Goal: Task Accomplishment & Management: Use online tool/utility

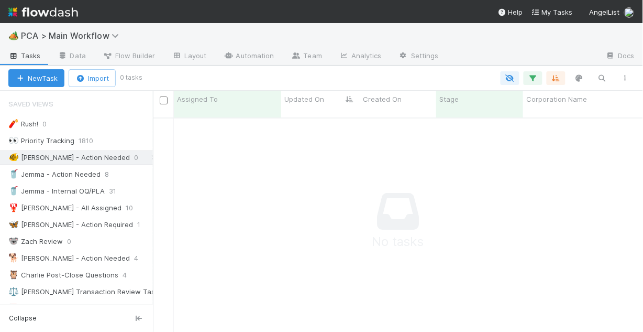
scroll to position [210, 484]
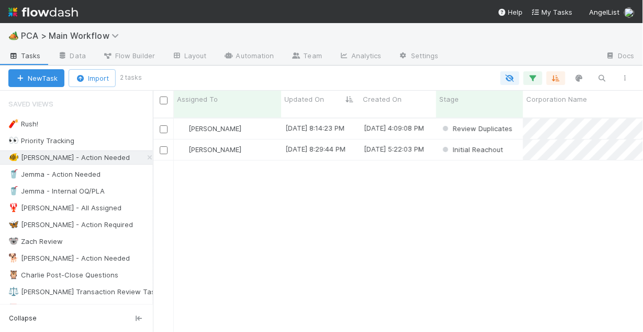
scroll to position [216, 484]
click at [266, 118] on div "[PERSON_NAME]" at bounding box center [227, 128] width 107 height 20
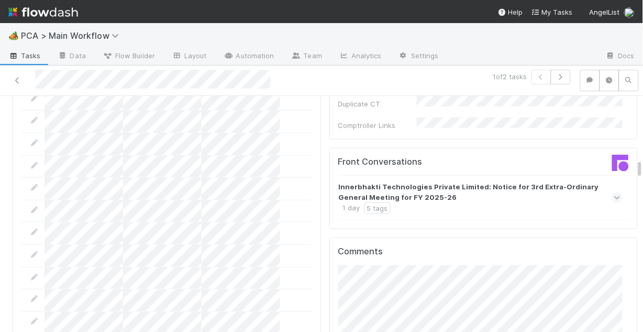
scroll to position [1006, 0]
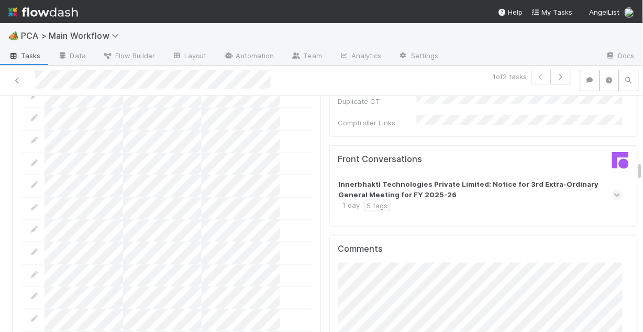
click at [614, 190] on icon at bounding box center [617, 195] width 7 height 10
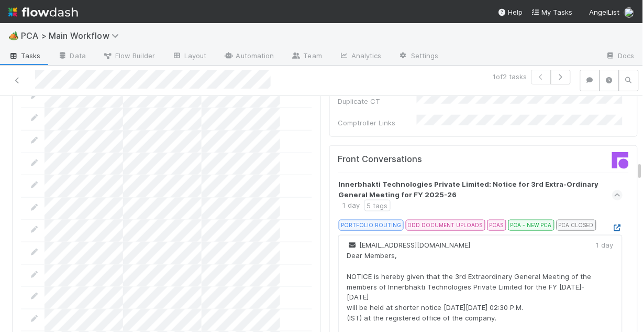
click at [612, 224] on icon at bounding box center [617, 227] width 10 height 7
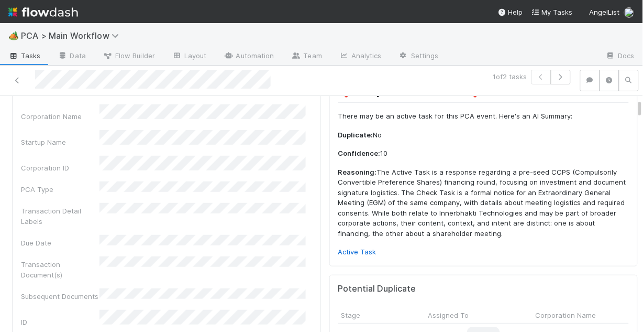
scroll to position [84, 0]
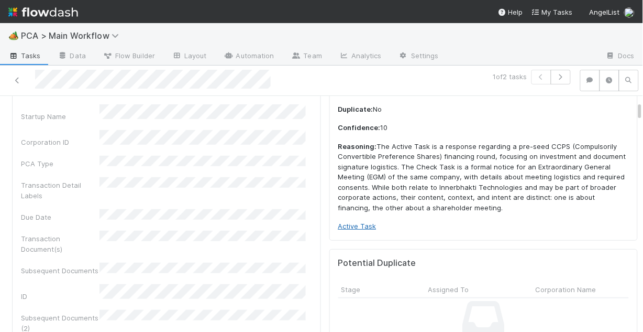
click at [353, 228] on link "Active Task" at bounding box center [357, 226] width 38 height 8
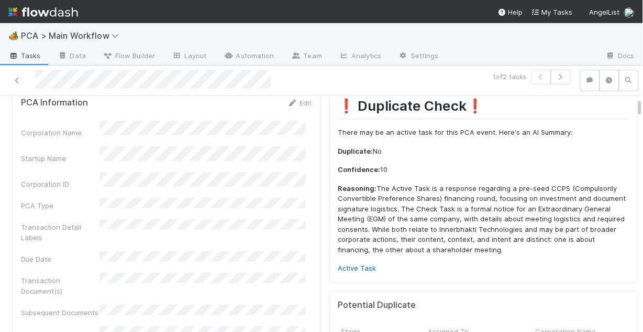
scroll to position [0, 0]
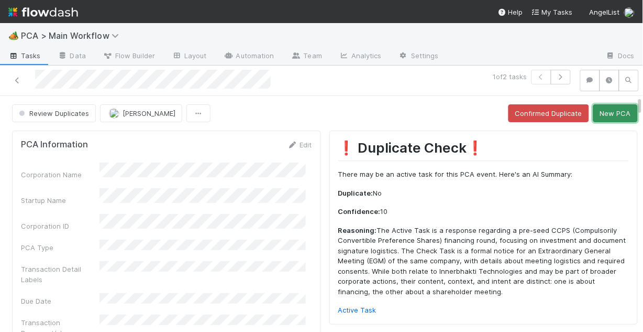
click at [614, 116] on button "New PCA" at bounding box center [616, 113] width 45 height 18
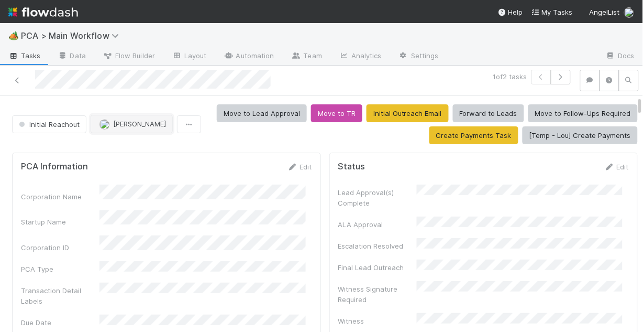
click at [150, 125] on div "1 of 2 tasks Initial Reachout [PERSON_NAME] Move to Lead Approval Move to TR In…" at bounding box center [321, 198] width 643 height 267
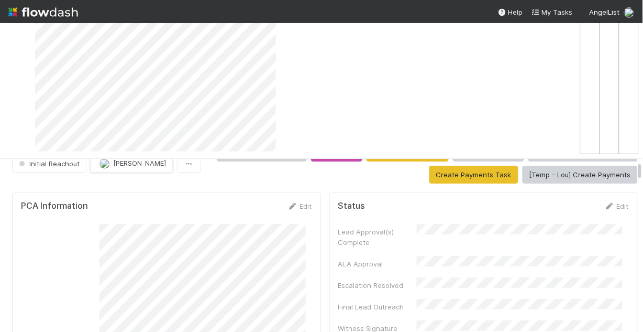
scroll to position [42, 0]
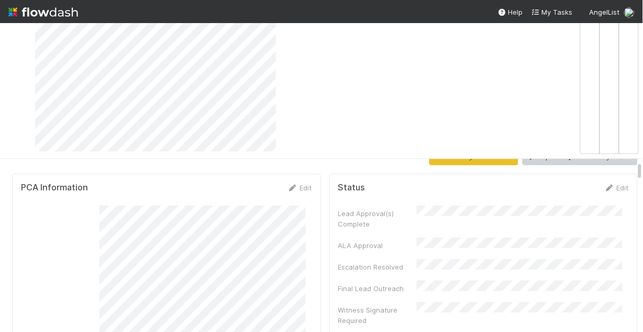
click at [291, 182] on div "Edit" at bounding box center [300, 187] width 25 height 10
click at [293, 185] on link "Edit" at bounding box center [300, 187] width 25 height 8
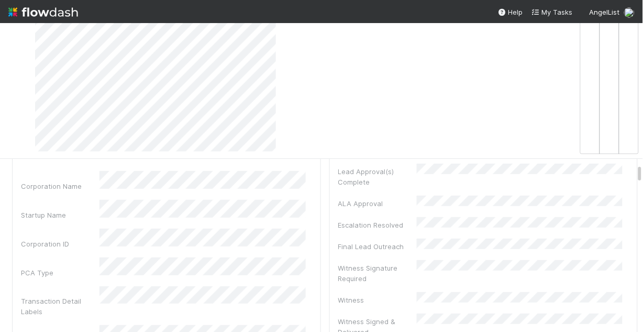
scroll to position [126, 0]
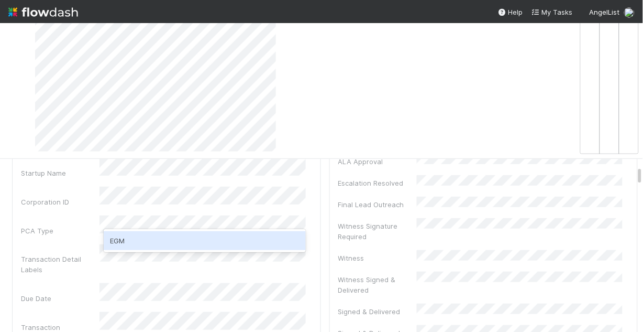
click at [164, 241] on div "EGM" at bounding box center [205, 240] width 202 height 19
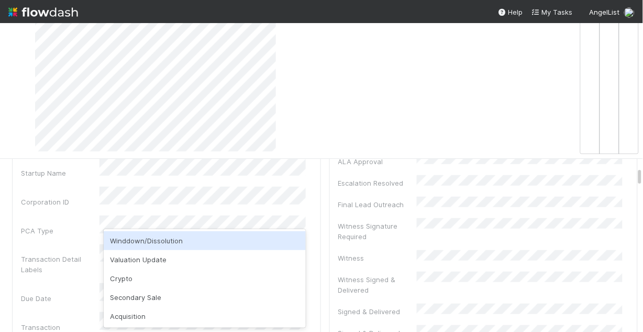
scroll to position [168, 0]
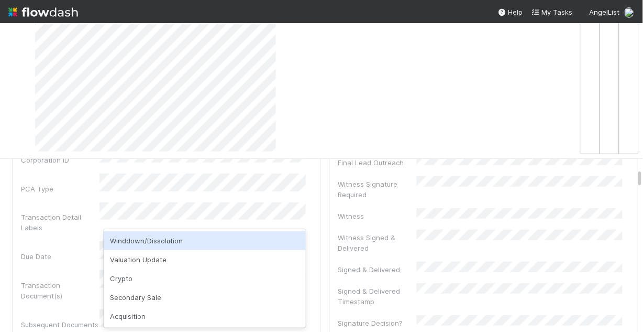
click at [88, 202] on div "Transaction Detail Labels" at bounding box center [166, 217] width 291 height 31
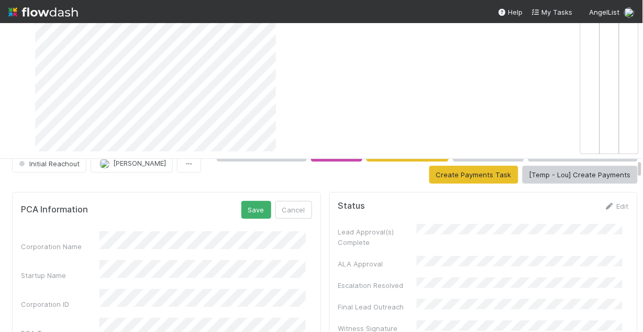
scroll to position [0, 0]
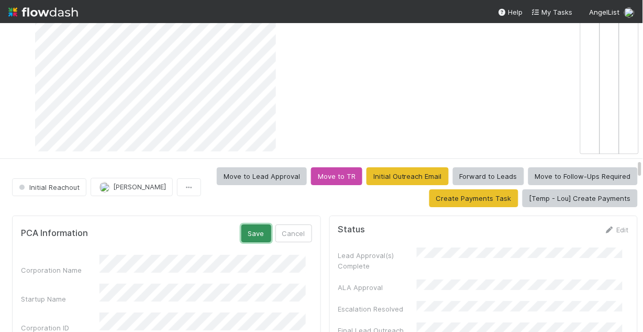
click at [251, 229] on button "Save" at bounding box center [257, 233] width 30 height 18
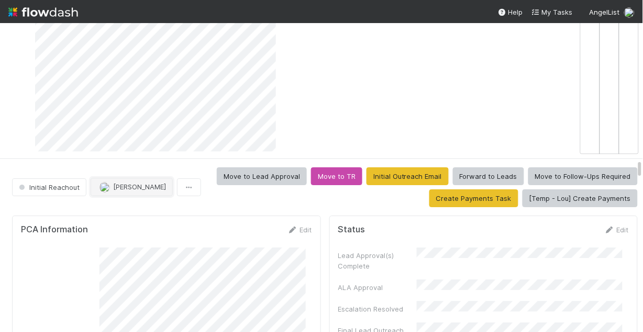
click at [126, 188] on span "[PERSON_NAME]" at bounding box center [139, 186] width 53 height 8
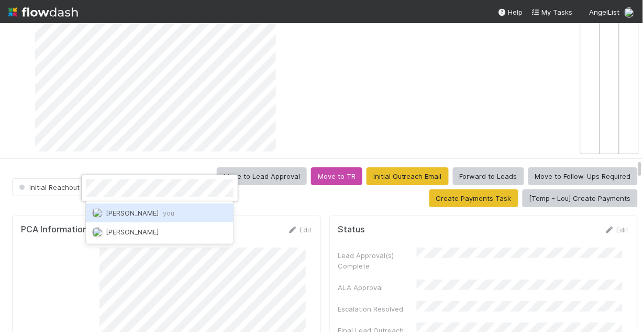
click at [139, 210] on span "[PERSON_NAME] you" at bounding box center [140, 212] width 69 height 8
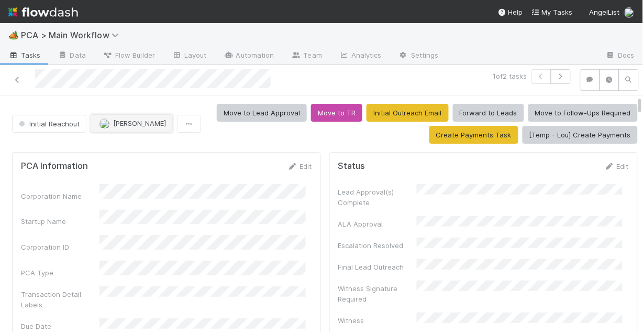
click at [131, 119] on span "[PERSON_NAME]" at bounding box center [139, 123] width 53 height 8
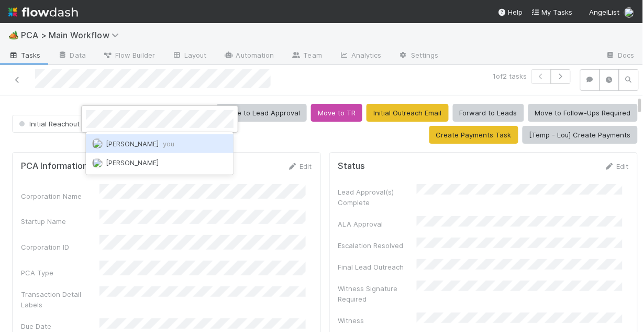
click at [142, 142] on span "[PERSON_NAME] you" at bounding box center [140, 143] width 69 height 8
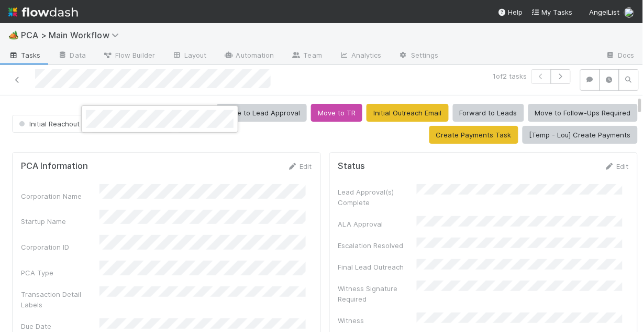
click at [280, 267] on div at bounding box center [321, 166] width 643 height 332
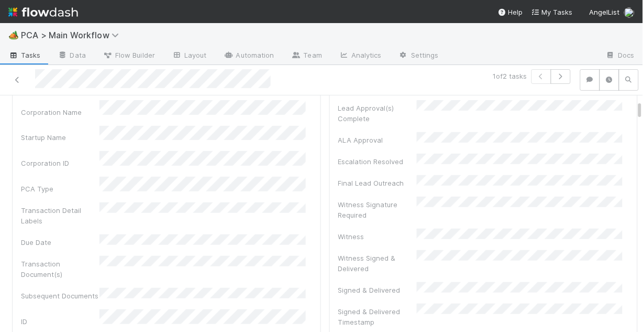
scroll to position [42, 0]
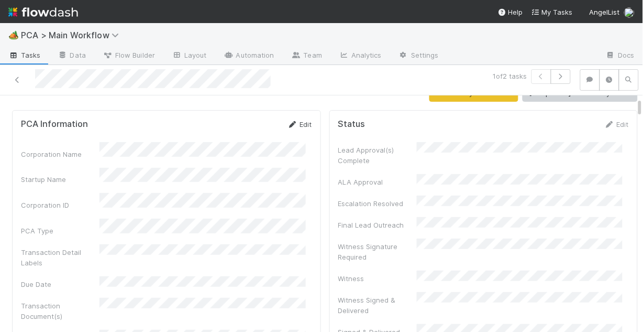
click at [293, 120] on link "Edit" at bounding box center [300, 124] width 25 height 8
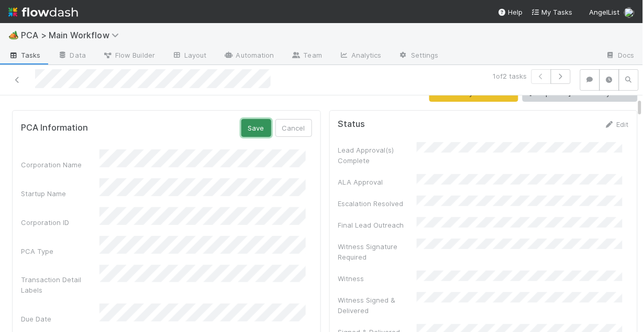
click at [250, 121] on button "Save" at bounding box center [257, 128] width 30 height 18
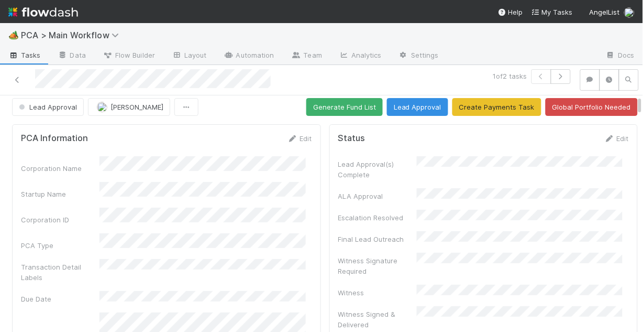
scroll to position [0, 0]
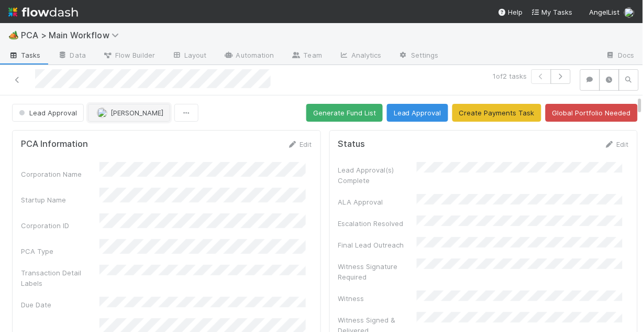
click at [145, 108] on span "[PERSON_NAME]" at bounding box center [137, 112] width 53 height 8
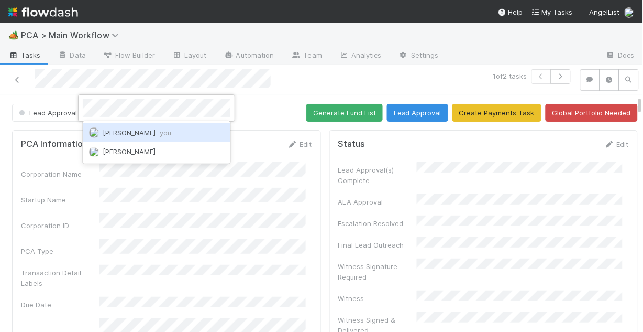
click at [140, 131] on span "[PERSON_NAME] you" at bounding box center [137, 132] width 69 height 8
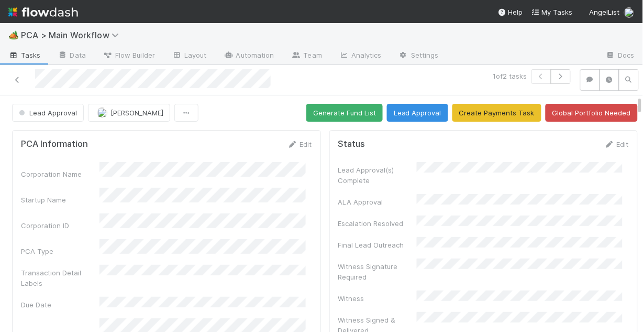
drag, startPoint x: 256, startPoint y: 199, endPoint x: 259, endPoint y: 193, distance: 6.8
click at [298, 140] on link "Edit" at bounding box center [300, 144] width 25 height 8
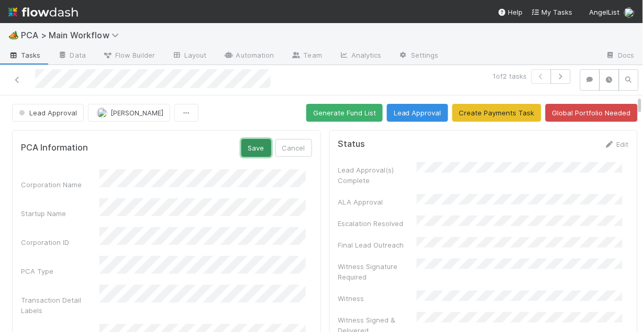
click at [247, 139] on button "Save" at bounding box center [257, 148] width 30 height 18
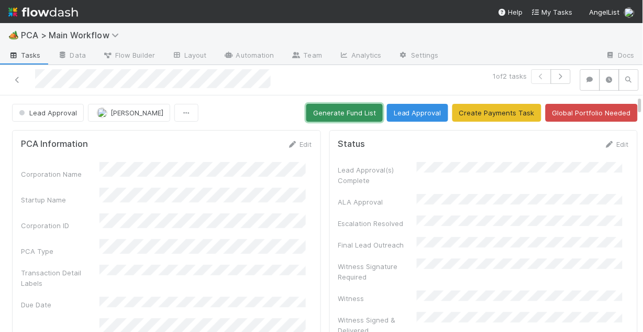
click at [356, 104] on button "Generate Fund List" at bounding box center [344, 113] width 76 height 18
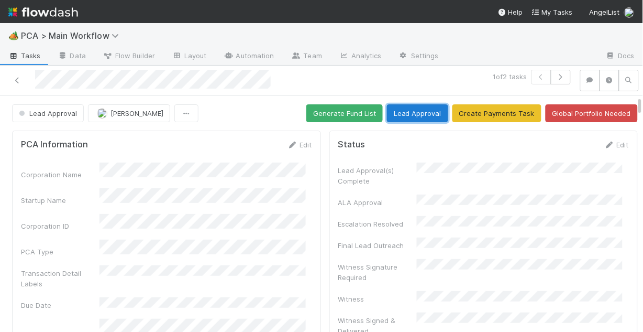
click at [398, 112] on button "Lead Approval" at bounding box center [417, 113] width 61 height 18
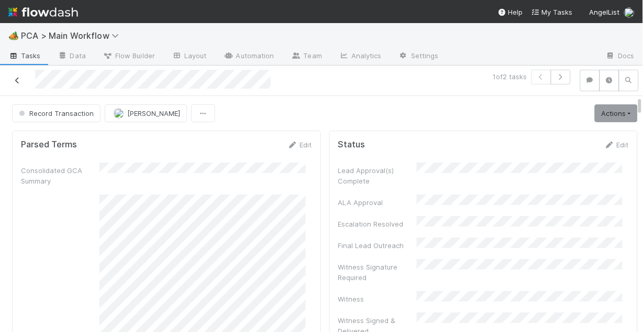
click at [18, 80] on icon at bounding box center [17, 80] width 10 height 7
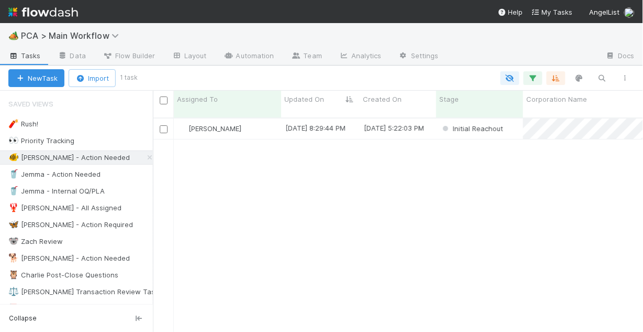
scroll to position [216, 484]
